Goal: Task Accomplishment & Management: Use online tool/utility

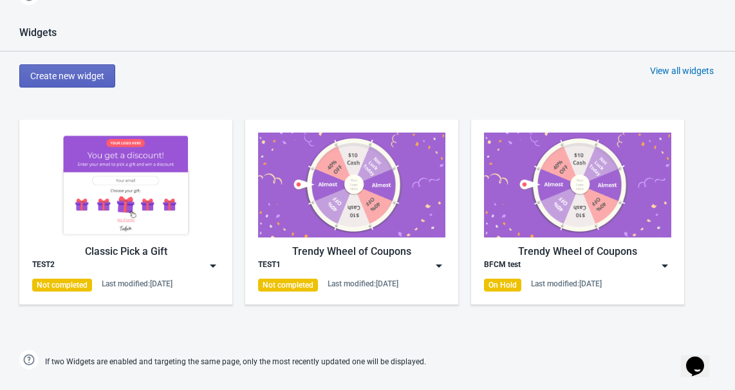
click at [147, 196] on img at bounding box center [125, 185] width 187 height 105
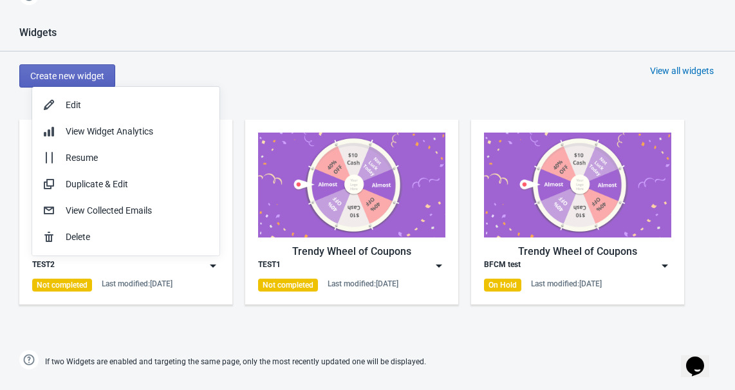
click at [269, 146] on img at bounding box center [351, 185] width 187 height 105
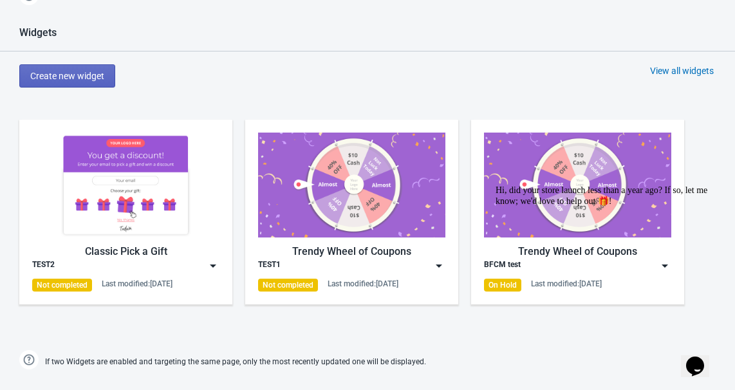
click at [191, 217] on img at bounding box center [125, 185] width 187 height 105
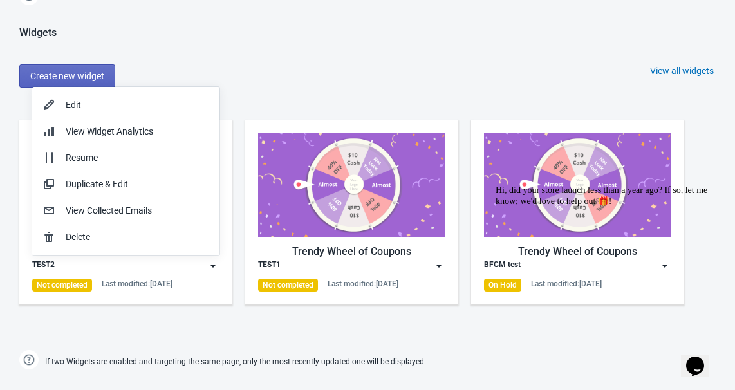
click at [286, 61] on div "Widgets Create new widget View all widgets Classic Pick a Gift TEST2 Not comple…" at bounding box center [367, 199] width 735 height 346
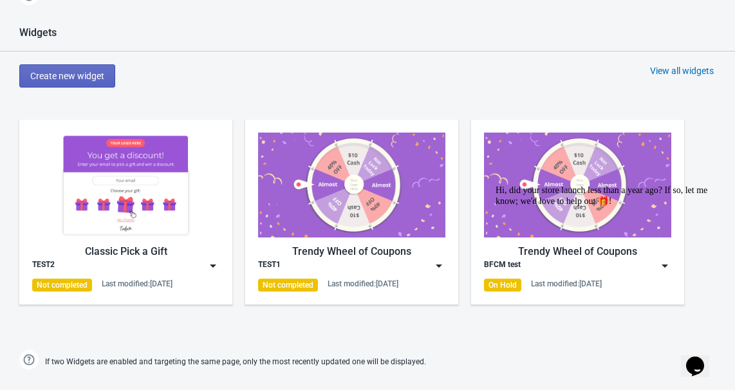
click at [596, 104] on div "Widgets Create new widget View all widgets Classic Pick a Gift TEST2 Not comple…" at bounding box center [367, 199] width 735 height 346
click at [215, 260] on img at bounding box center [213, 266] width 13 height 13
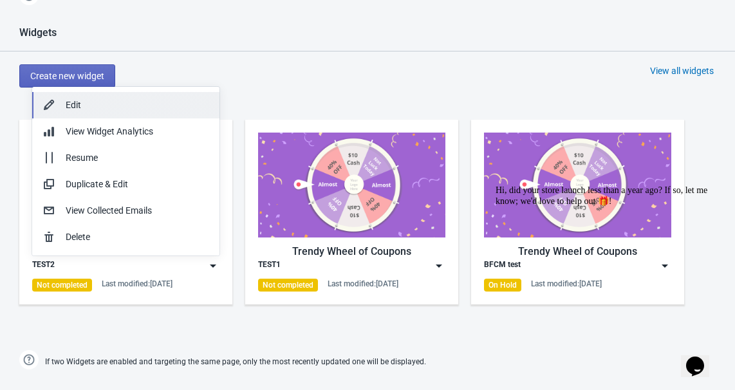
click at [115, 113] on button "Edit" at bounding box center [125, 105] width 187 height 26
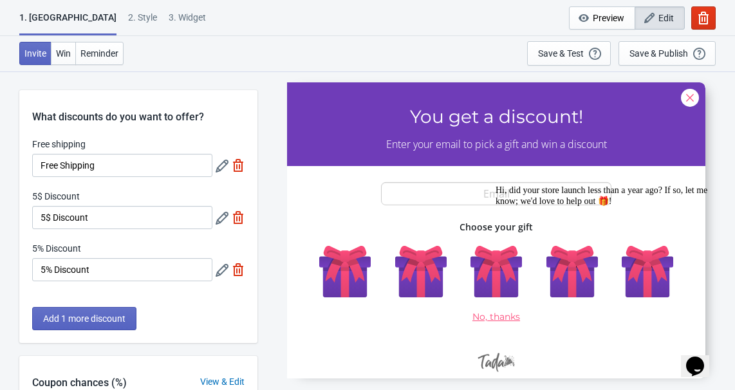
drag, startPoint x: 707, startPoint y: 235, endPoint x: 1009, endPoint y: 432, distance: 360.6
click at [496, 185] on icon "Chat attention grabber" at bounding box center [496, 185] width 0 height 0
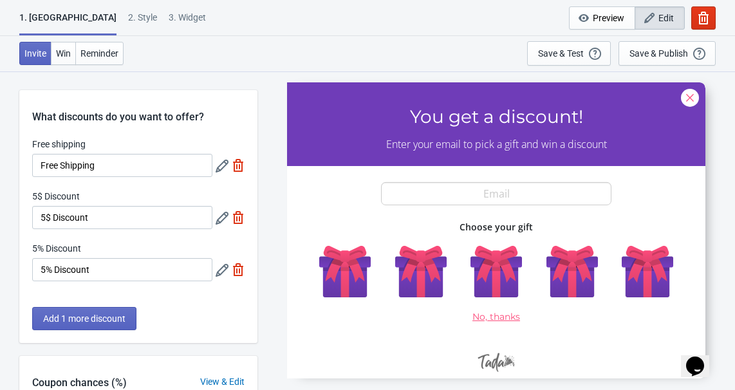
click at [169, 24] on div "3. Widget" at bounding box center [187, 22] width 37 height 23
select select "once"
select select "1"
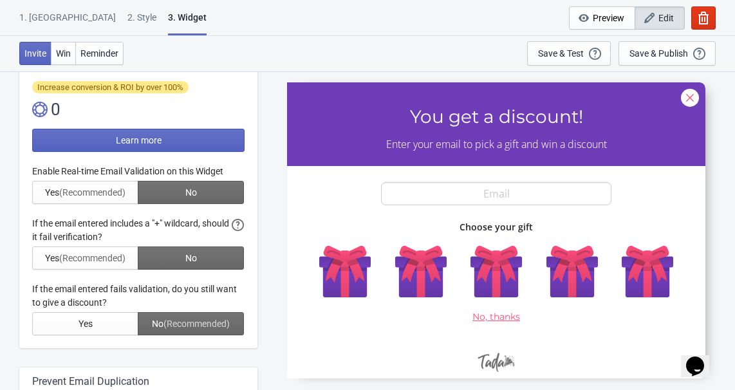
scroll to position [292, 0]
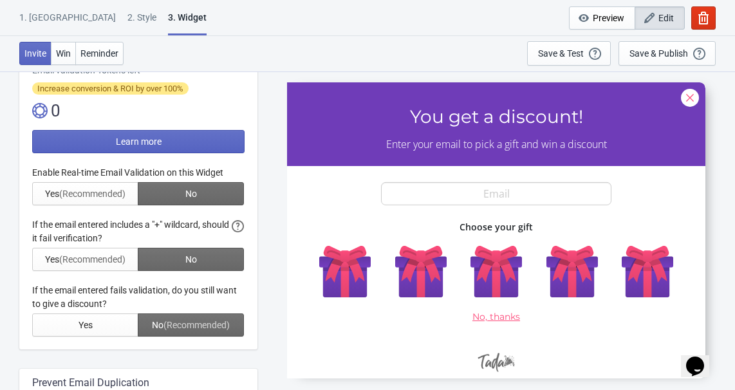
click at [93, 322] on div at bounding box center [138, 251] width 213 height 171
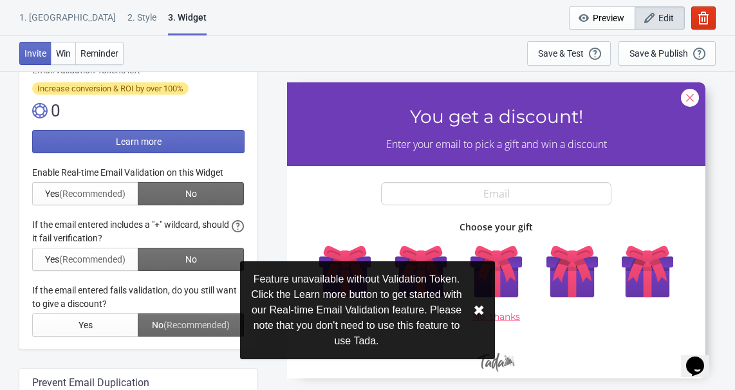
click at [475, 314] on button "✖︎" at bounding box center [479, 311] width 12 height 16
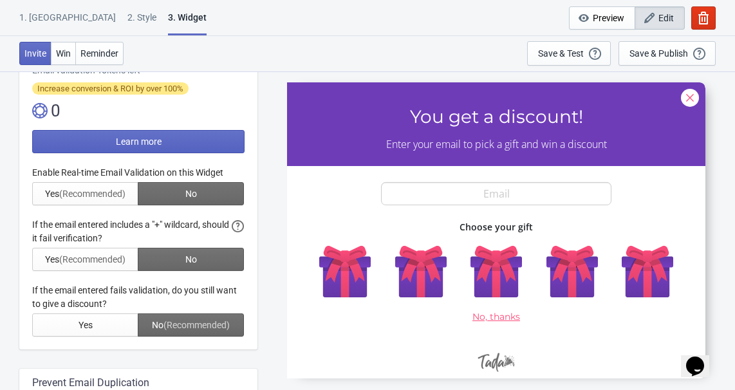
click at [38, 18] on div "1. [GEOGRAPHIC_DATA]" at bounding box center [67, 22] width 97 height 23
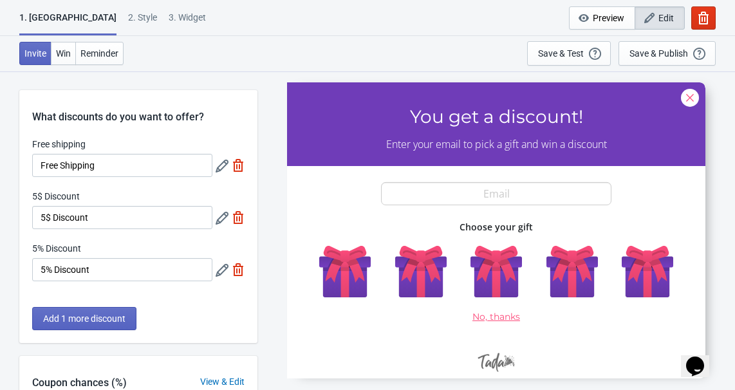
scroll to position [0, 0]
drag, startPoint x: 91, startPoint y: 24, endPoint x: 140, endPoint y: 29, distance: 49.2
click at [140, 29] on div "1. Coupon 2 . Style 3. Widget" at bounding box center [115, 23] width 192 height 24
click at [132, 24] on div at bounding box center [132, 24] width 0 height 0
click at [140, 71] on body "1. Coupon 2 . Style 3. Widget 1. Coupon 2 . Style 3. Widget Cancel Widget Previ…" at bounding box center [367, 266] width 735 height 390
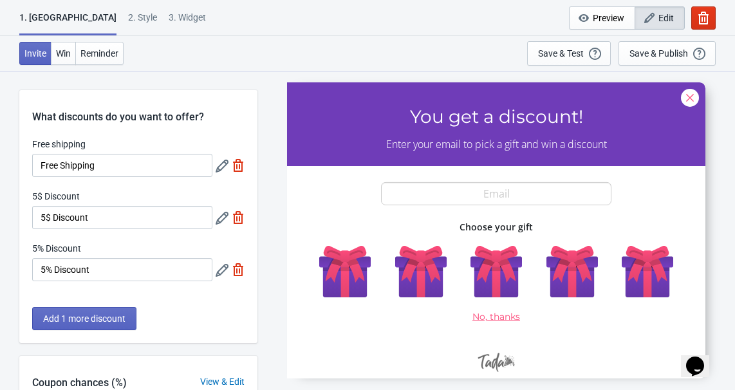
click at [169, 14] on div "3. Widget" at bounding box center [187, 22] width 37 height 23
select select "once"
select select "1"
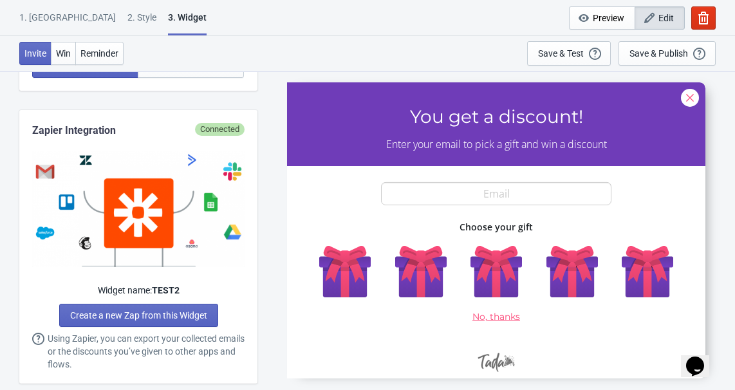
scroll to position [672, 0]
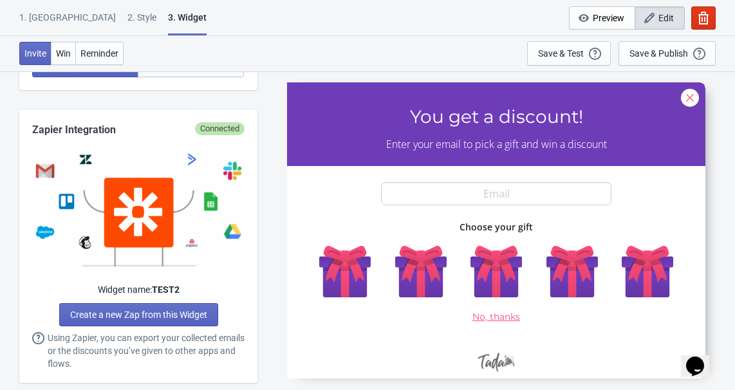
click at [467, 16] on div "1. Coupon 2 . Style 3. Widget 1. Coupon 2 . Style 3. Widget Cancel Widget Previ…" at bounding box center [367, 18] width 735 height 36
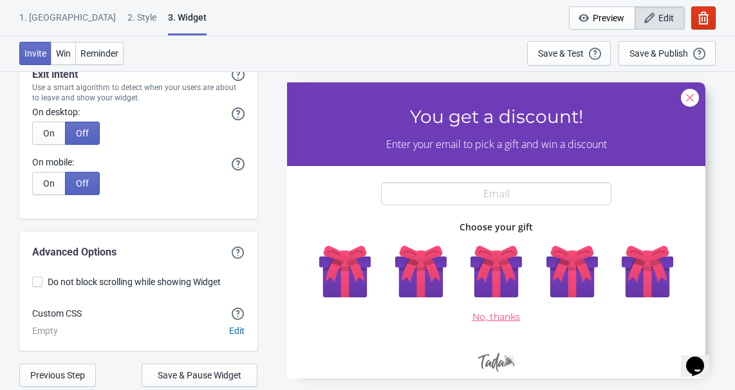
scroll to position [3309, 0]
